Goal: Task Accomplishment & Management: Use online tool/utility

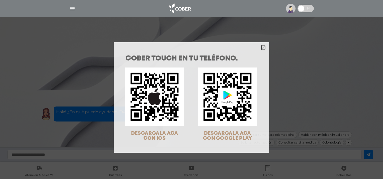
click at [261, 47] on icon "Close" at bounding box center [263, 48] width 4 height 4
click at [258, 47] on div at bounding box center [191, 47] width 155 height 10
click at [261, 48] on polygon "Close" at bounding box center [263, 48] width 4 height 4
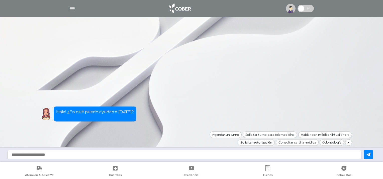
click at [268, 145] on div "Solicitar autorización" at bounding box center [256, 143] width 37 height 7
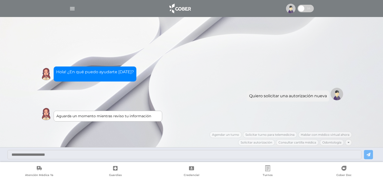
click at [289, 9] on img at bounding box center [291, 9] width 10 height 10
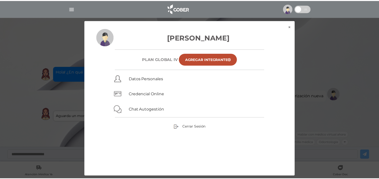
scroll to position [58, 0]
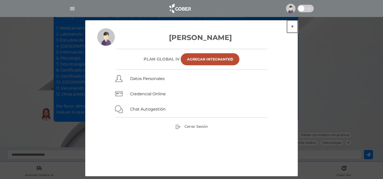
click at [294, 27] on button "×" at bounding box center [292, 26] width 11 height 13
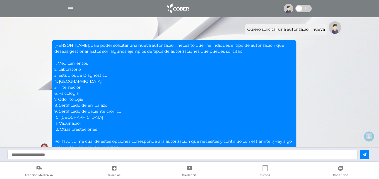
scroll to position [0, 0]
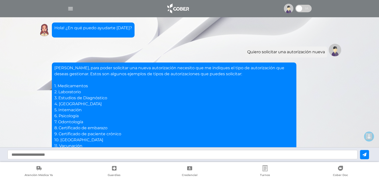
click at [289, 7] on img at bounding box center [289, 9] width 10 height 10
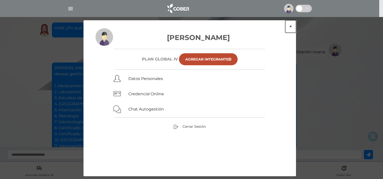
click at [290, 27] on button "×" at bounding box center [290, 26] width 11 height 13
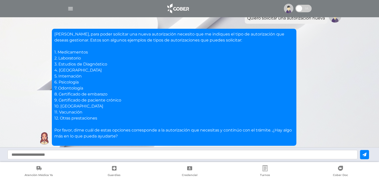
scroll to position [58, 0]
